Goal: Find specific page/section: Find specific page/section

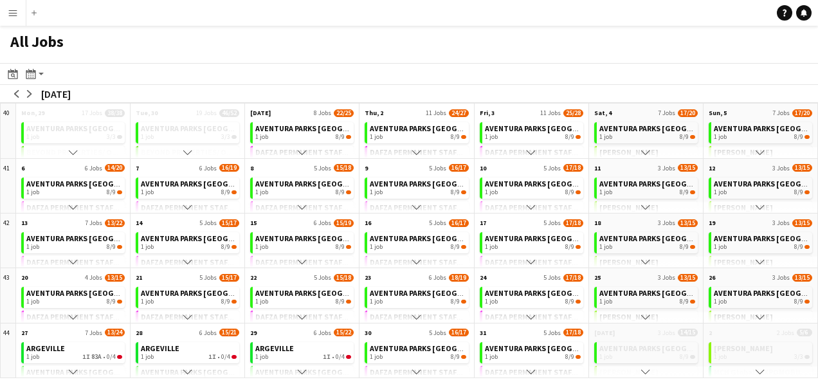
scroll to position [23, 0]
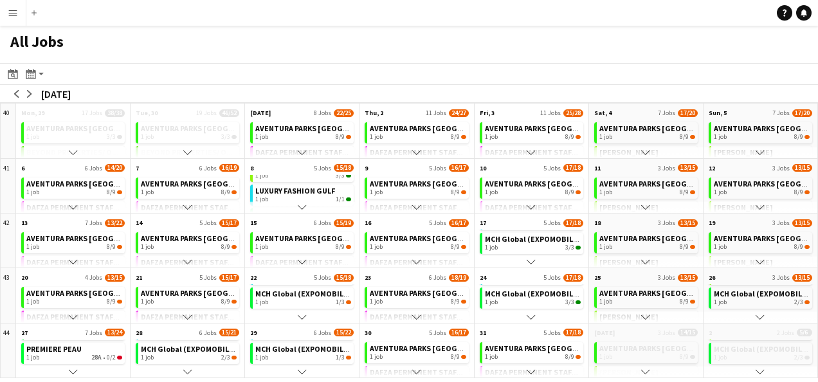
click at [533, 370] on app-icon "Scroll down" at bounding box center [531, 371] width 9 height 9
click at [534, 370] on app-icon "Scroll down" at bounding box center [531, 371] width 9 height 9
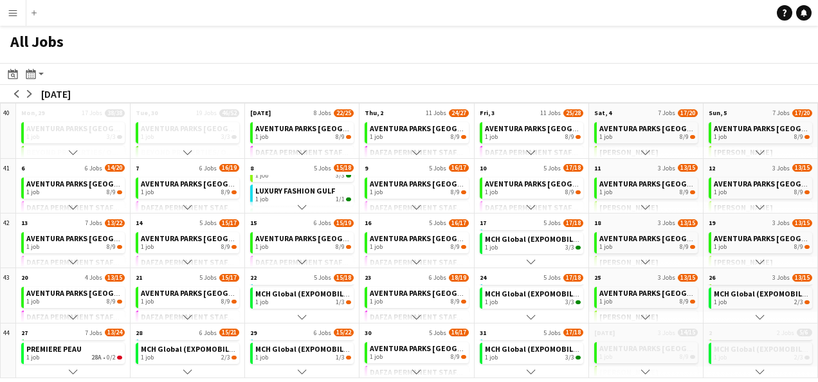
click at [417, 366] on button "Scroll down" at bounding box center [416, 372] width 114 height 12
click at [418, 366] on button "Scroll down" at bounding box center [416, 372] width 114 height 12
click at [417, 366] on button "Scroll down" at bounding box center [416, 372] width 114 height 12
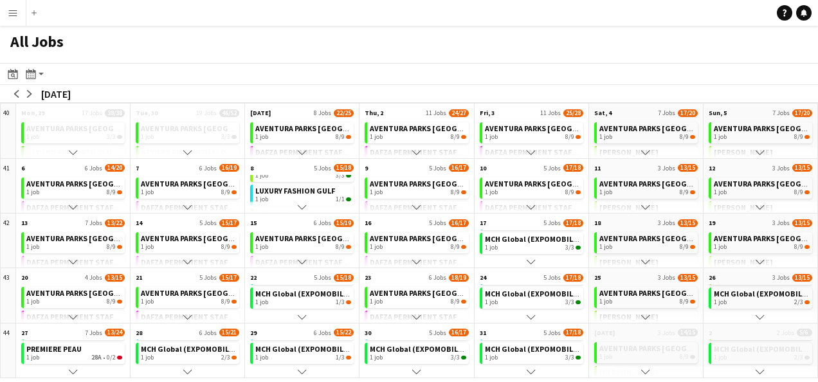
click at [300, 370] on app-icon "Scroll down" at bounding box center [302, 371] width 9 height 9
click at [413, 320] on app-icon "Scroll down" at bounding box center [416, 316] width 9 height 9
click at [414, 319] on app-icon "Scroll down" at bounding box center [416, 316] width 9 height 9
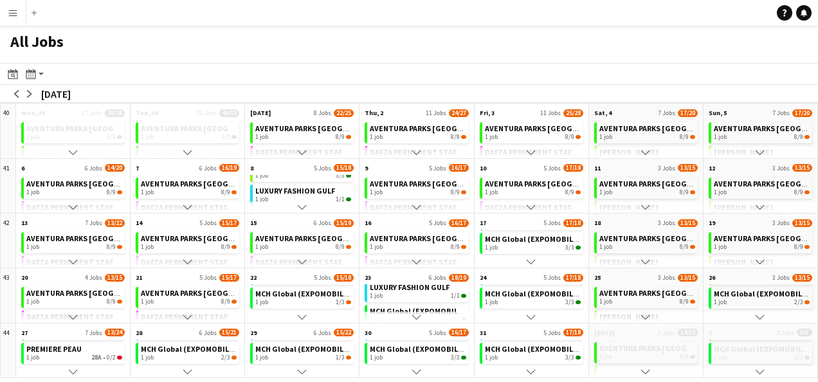
scroll to position [116, 0]
click at [411, 262] on button "Scroll down" at bounding box center [416, 262] width 114 height 12
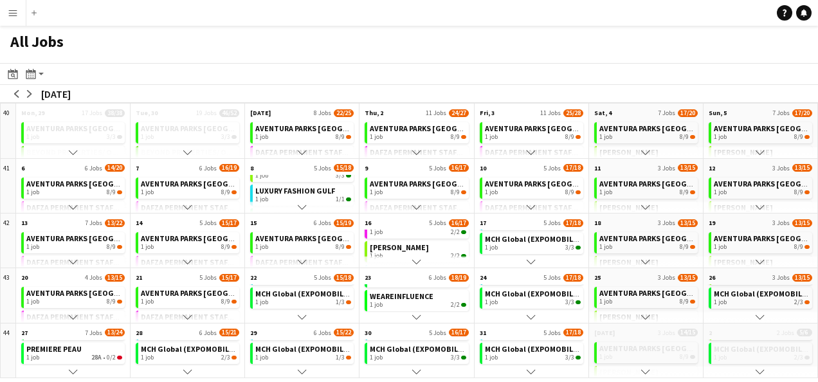
click at [307, 368] on button "Scroll down" at bounding box center [302, 372] width 114 height 12
click at [305, 370] on app-icon "Scroll down" at bounding box center [302, 371] width 9 height 9
click at [180, 369] on button "Scroll down" at bounding box center [188, 372] width 114 height 12
click at [190, 367] on app-icon "Scroll down" at bounding box center [187, 371] width 9 height 9
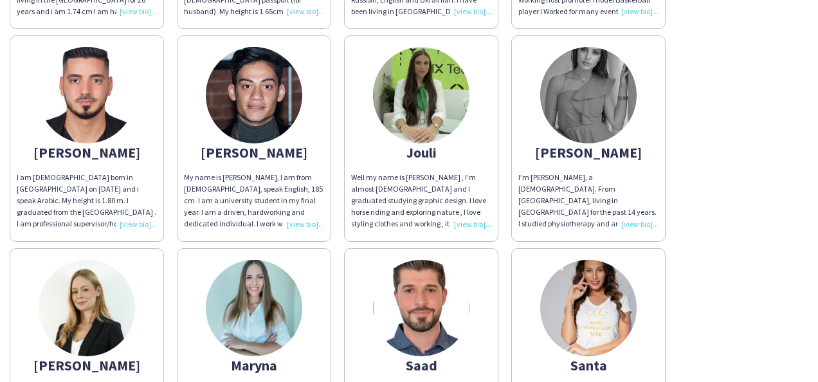
scroll to position [257, 0]
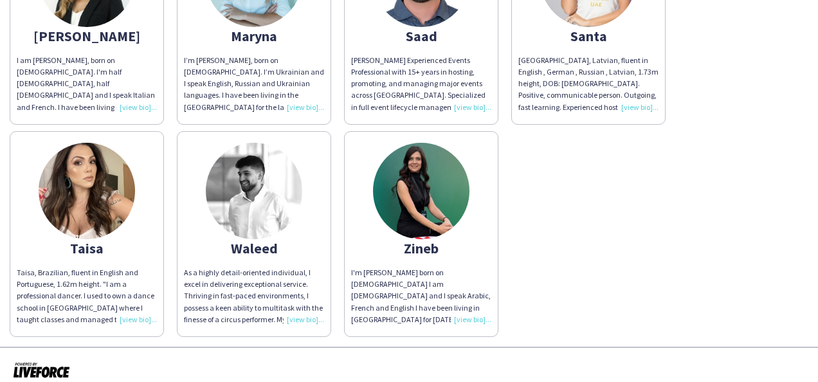
scroll to position [658, 0]
